Goal: Transaction & Acquisition: Book appointment/travel/reservation

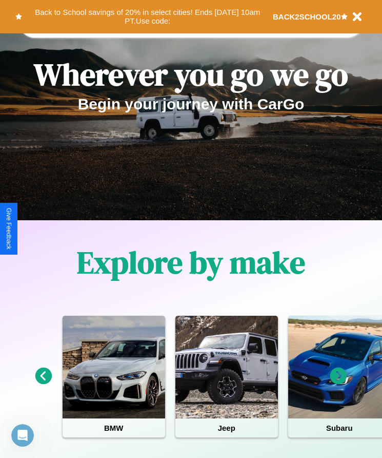
scroll to position [171, 0]
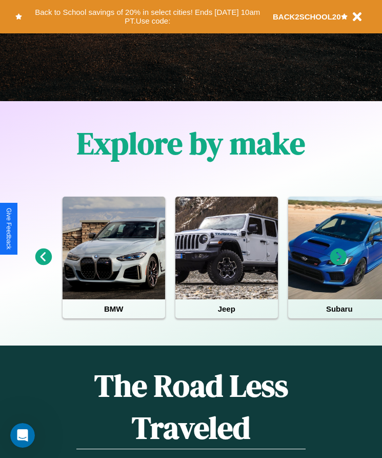
click at [339, 264] on icon at bounding box center [338, 256] width 17 height 17
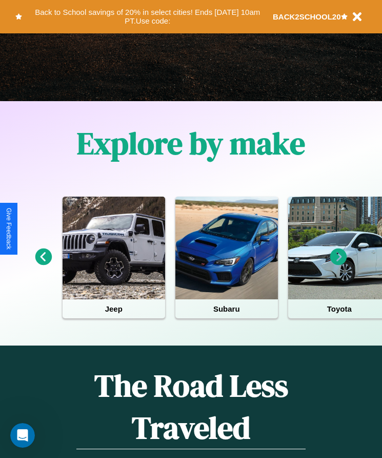
click at [339, 264] on icon at bounding box center [338, 256] width 17 height 17
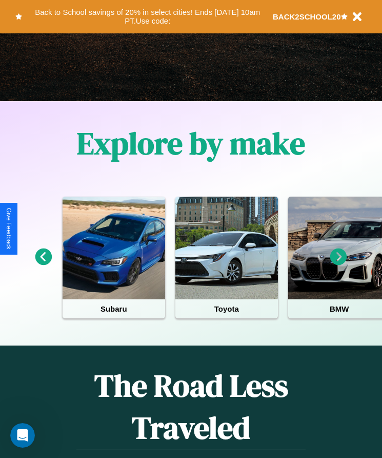
click at [339, 264] on icon at bounding box center [338, 256] width 17 height 17
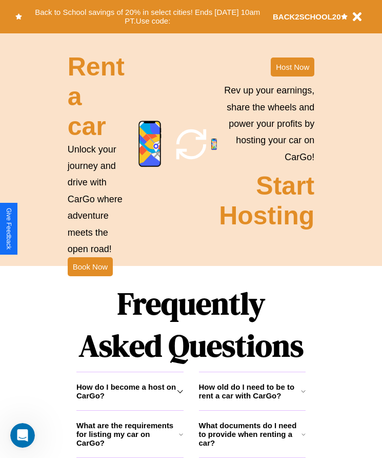
scroll to position [1152, 0]
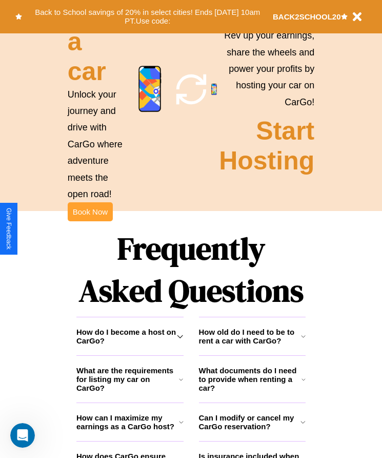
click at [90, 221] on button "Book Now" at bounding box center [90, 211] width 45 height 19
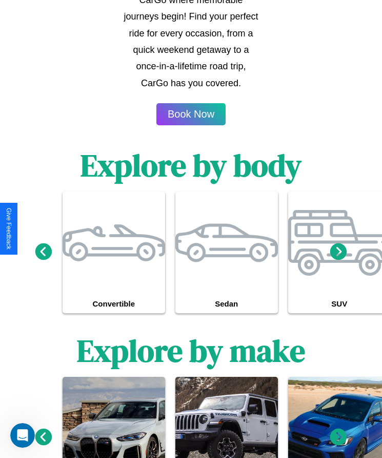
scroll to position [1107, 0]
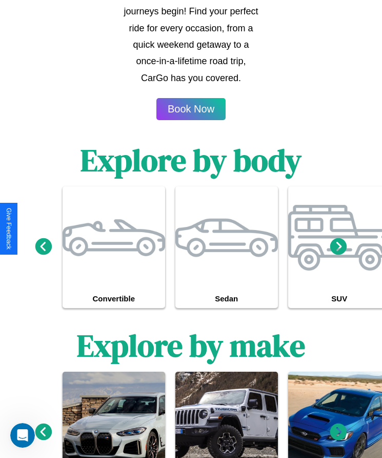
type input "**********"
click at [339, 249] on icon at bounding box center [338, 246] width 17 height 17
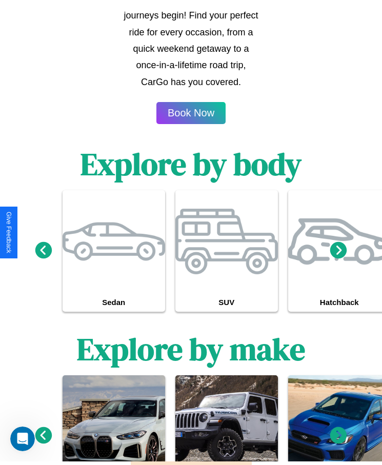
scroll to position [0, 0]
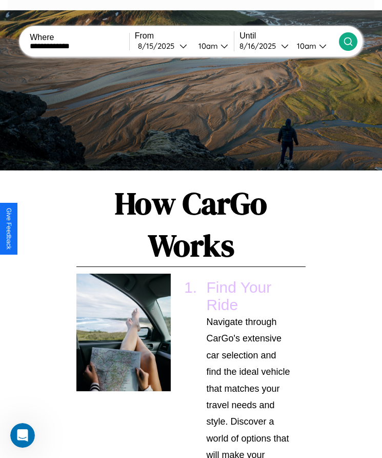
click at [348, 41] on icon at bounding box center [348, 41] width 10 height 10
